Goal: Task Accomplishment & Management: Use online tool/utility

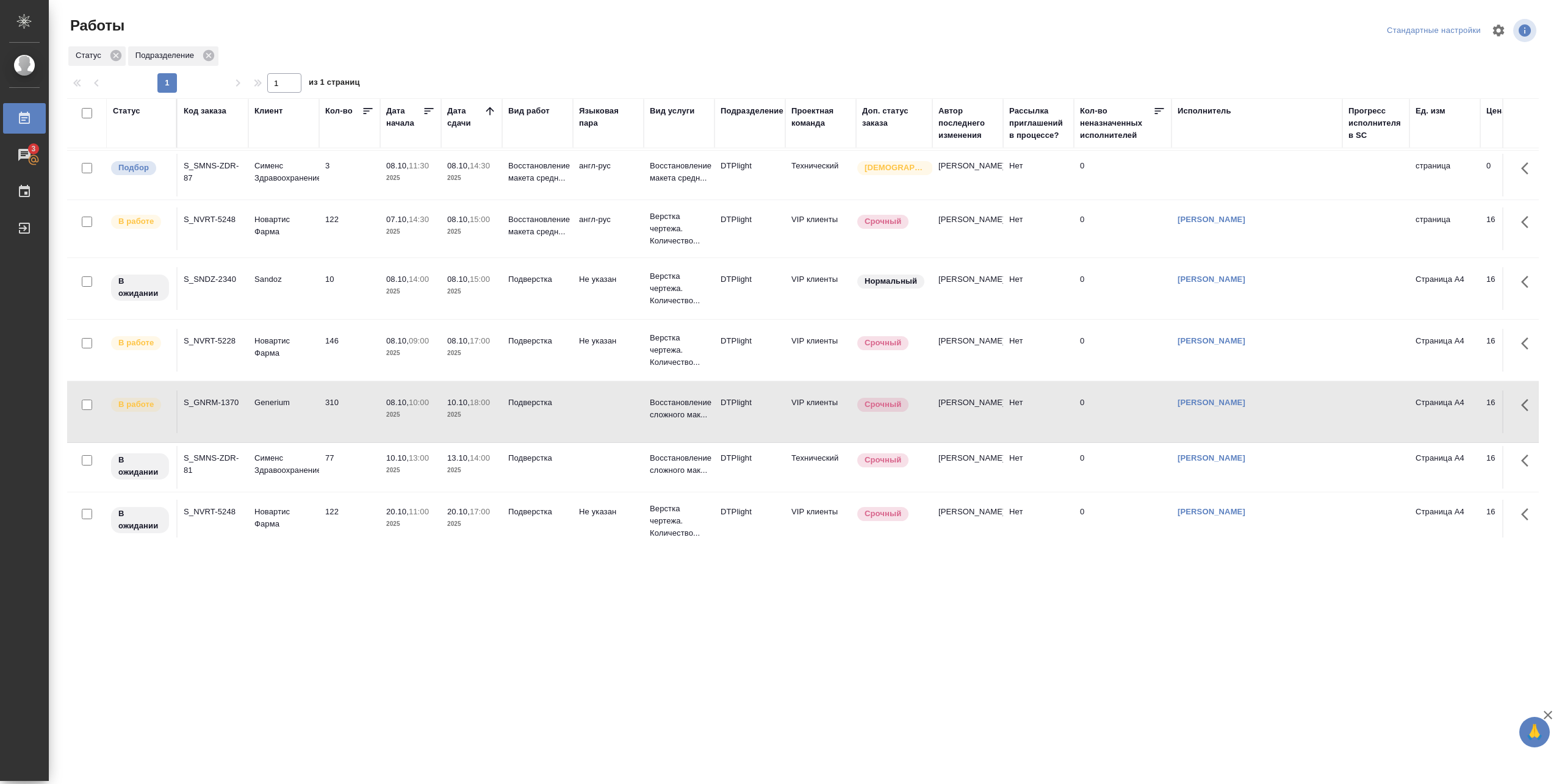
scroll to position [81, 0]
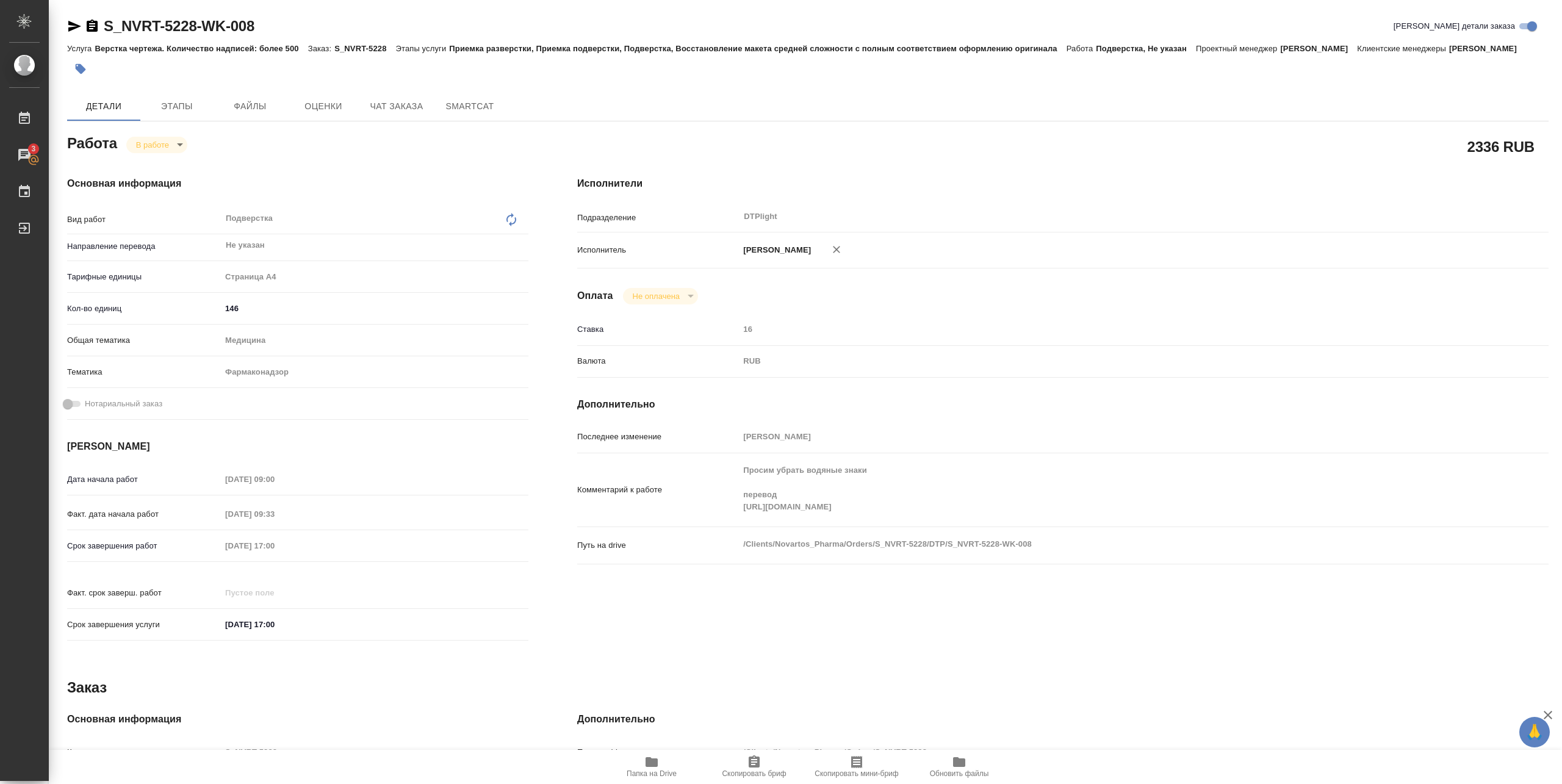
drag, startPoint x: 733, startPoint y: 527, endPoint x: 1250, endPoint y: 540, distance: 517.2
click at [1250, 532] on div "Комментарий к работе Просим убрать водяные знаки перевод https://drive.awatera.…" at bounding box center [1063, 495] width 972 height 74
click at [646, 762] on icon "button" at bounding box center [652, 762] width 12 height 10
drag, startPoint x: 106, startPoint y: 36, endPoint x: 271, endPoint y: 32, distance: 165.0
click at [271, 32] on div "S_NVRT-5228-WK-008 Кратко детали заказа" at bounding box center [808, 26] width 1481 height 20
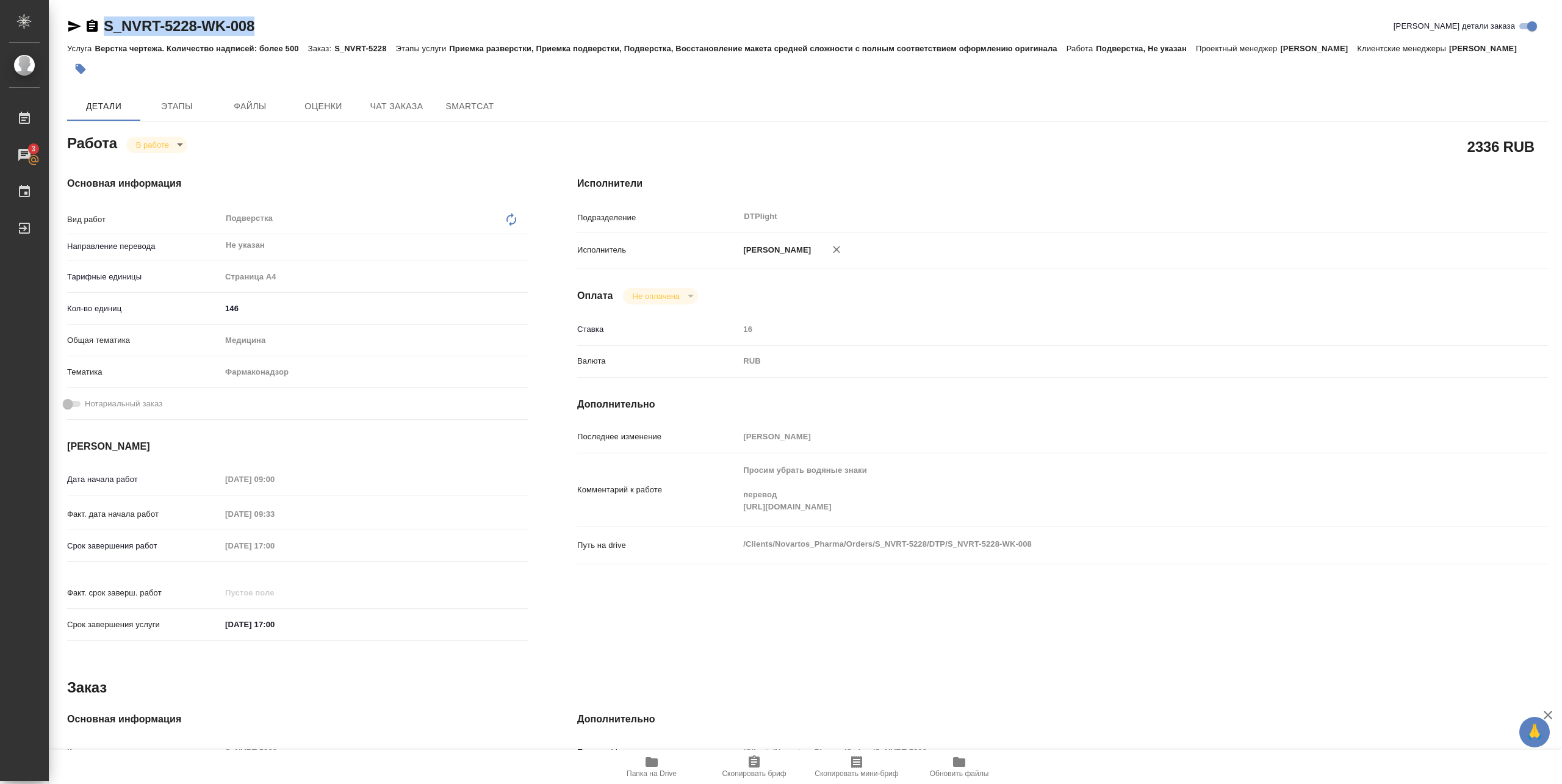
copy link "S_NVRT-5228-WK-008"
